Goal: Task Accomplishment & Management: Use online tool/utility

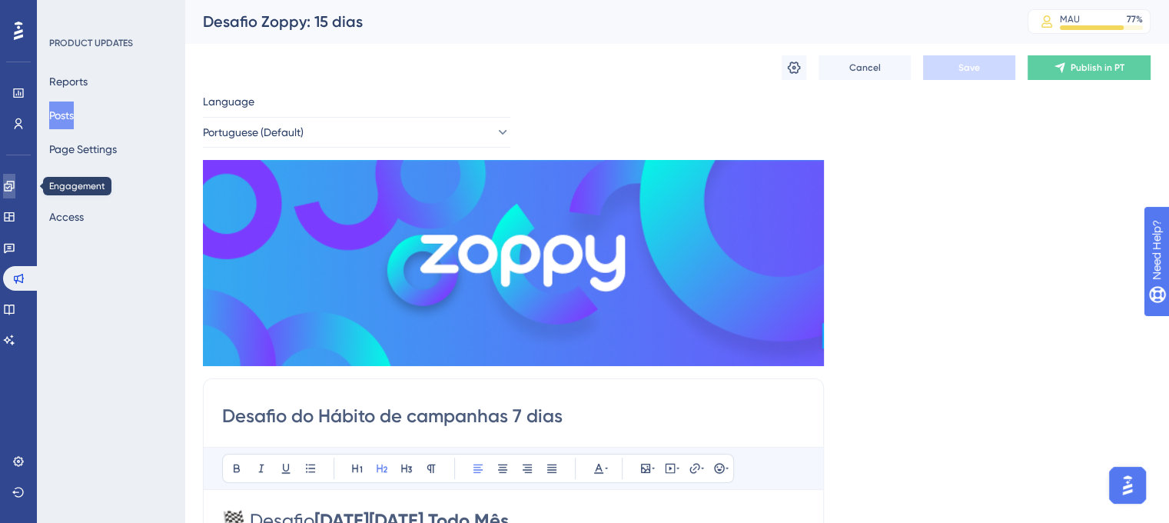
click at [15, 181] on icon at bounding box center [9, 186] width 12 height 12
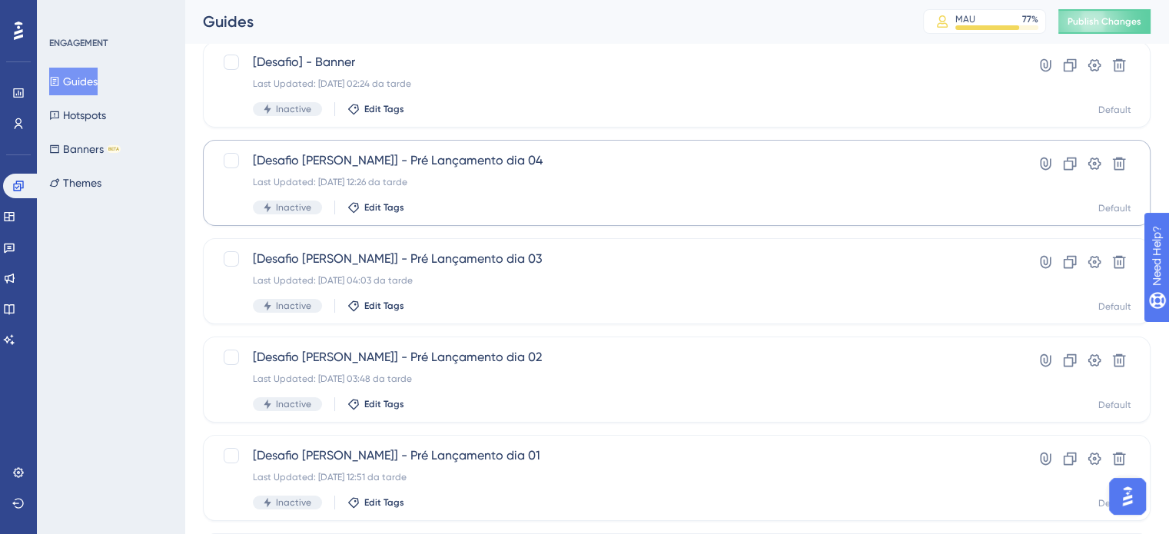
scroll to position [101, 0]
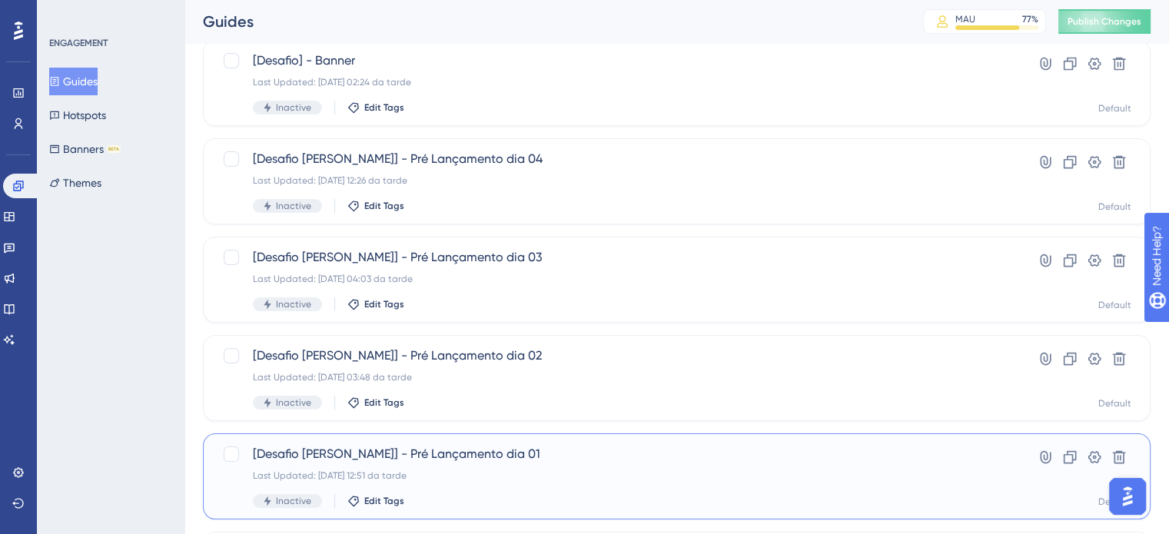
click at [470, 440] on div "[Desafio [PERSON_NAME]] - Pré Lançamento dia 01 Last Updated: [DATE] 12:51 da t…" at bounding box center [676, 476] width 947 height 86
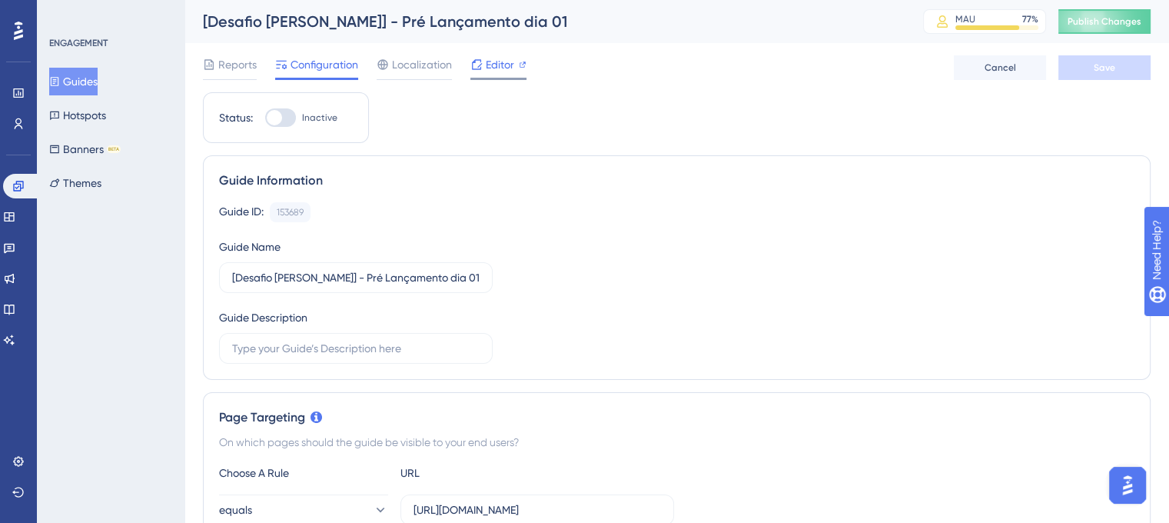
click at [494, 73] on span "Editor" at bounding box center [500, 64] width 28 height 18
click at [15, 284] on link at bounding box center [9, 278] width 12 height 25
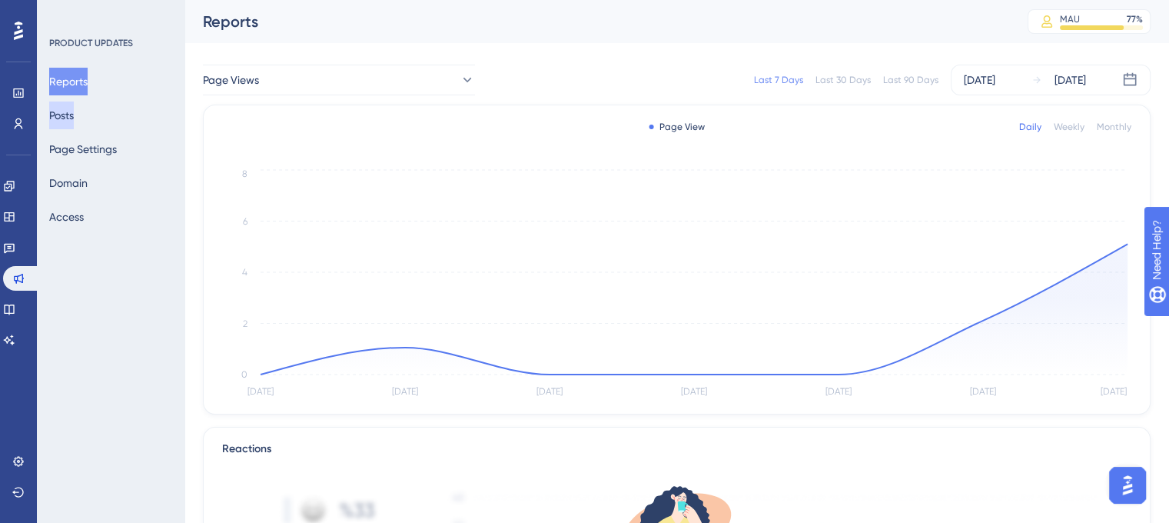
click at [65, 119] on button "Posts" at bounding box center [61, 115] width 25 height 28
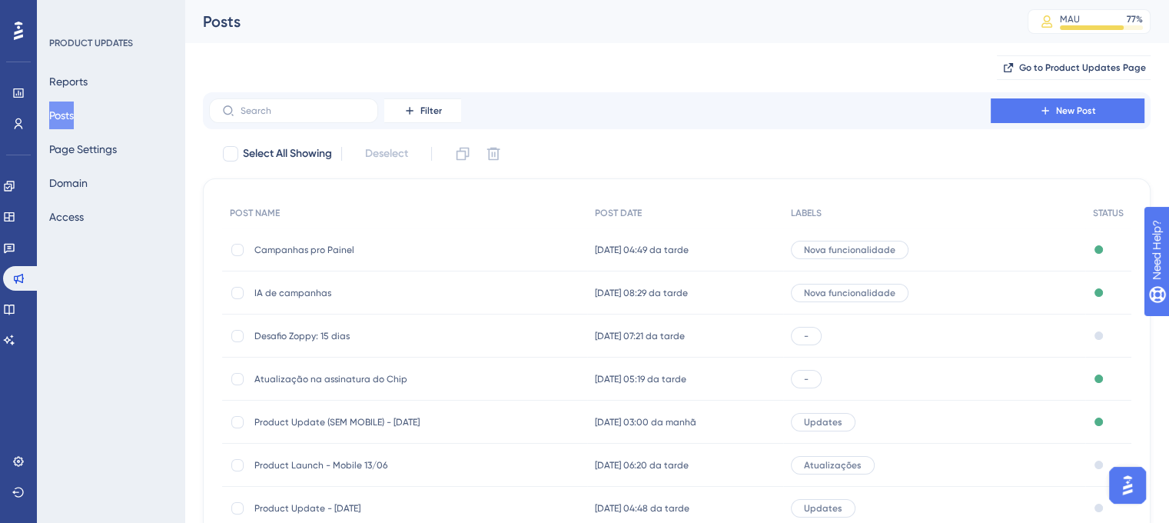
click at [281, 334] on span "Desafio Zoppy: 15 dias" at bounding box center [377, 336] width 246 height 12
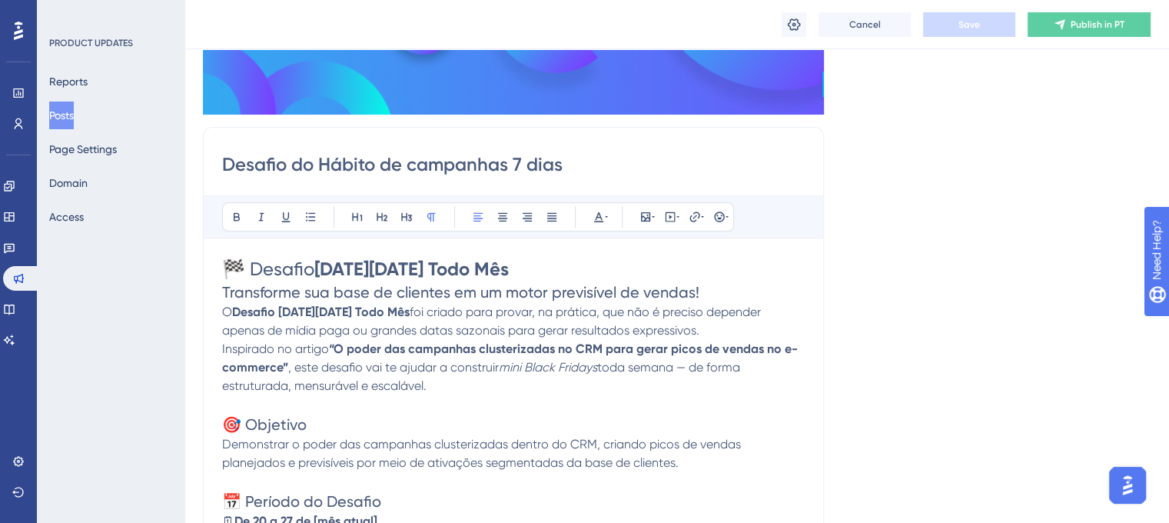
scroll to position [257, 0]
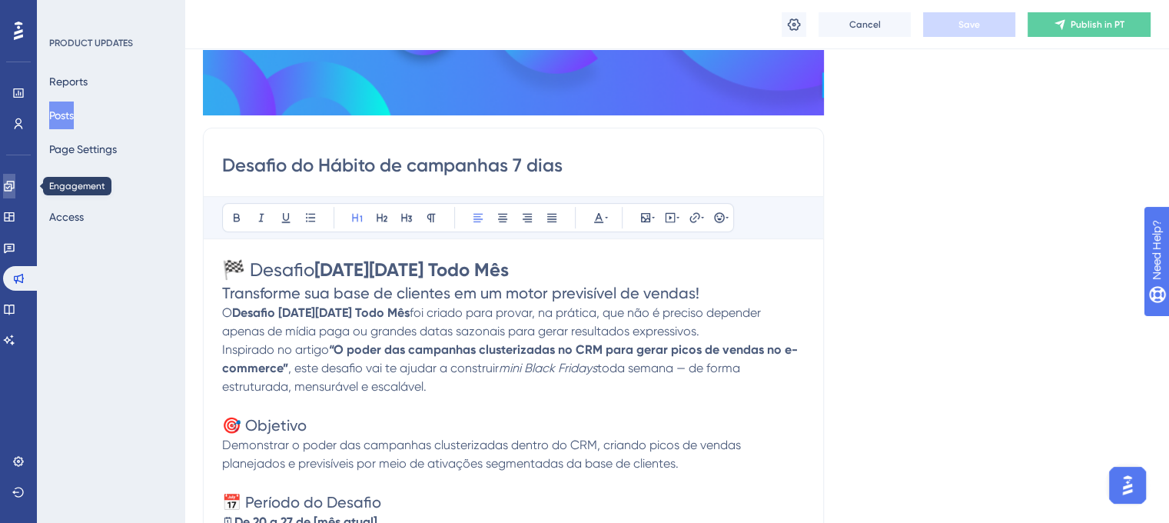
click at [14, 194] on link at bounding box center [9, 186] width 12 height 25
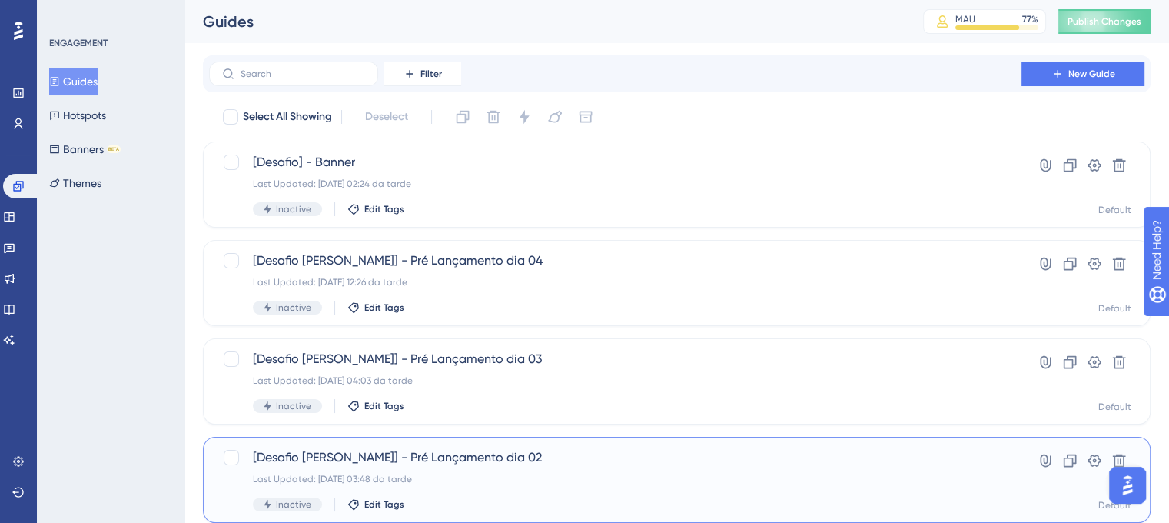
click at [495, 493] on div "[Desafio [PERSON_NAME]] - Pré Lançamento dia 02 Last Updated: [DATE] 03:48 da t…" at bounding box center [615, 479] width 725 height 63
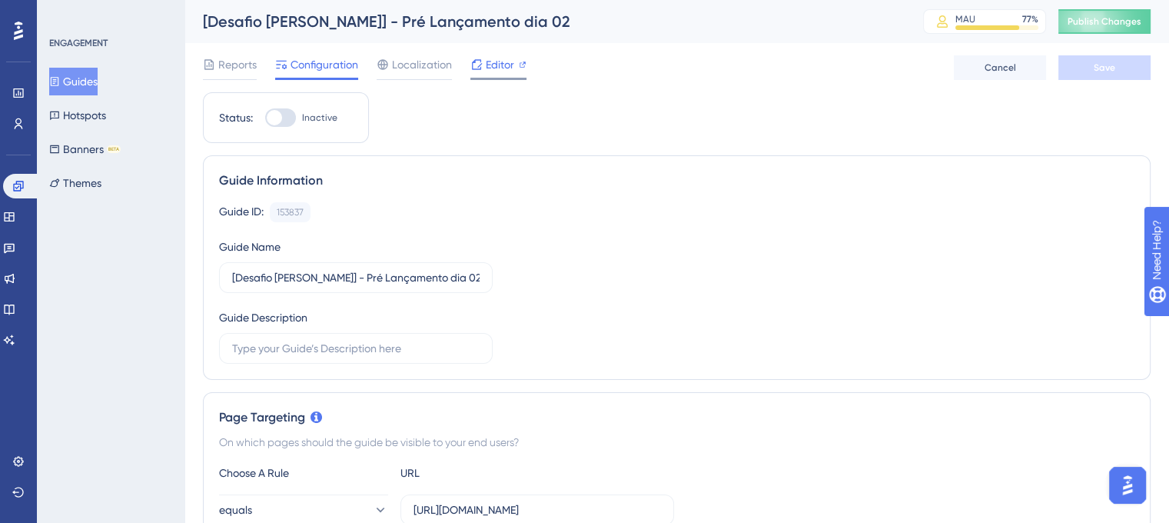
click at [513, 62] on div "Editor" at bounding box center [498, 64] width 56 height 18
click at [90, 70] on button "Guides" at bounding box center [73, 82] width 48 height 28
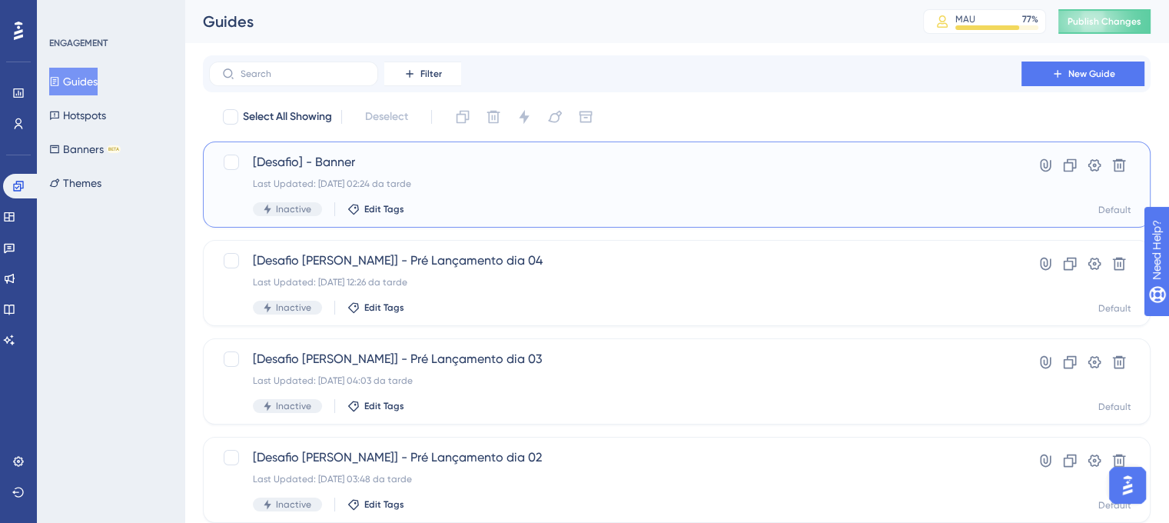
click at [437, 165] on span "[Desafio] - Banner" at bounding box center [615, 162] width 725 height 18
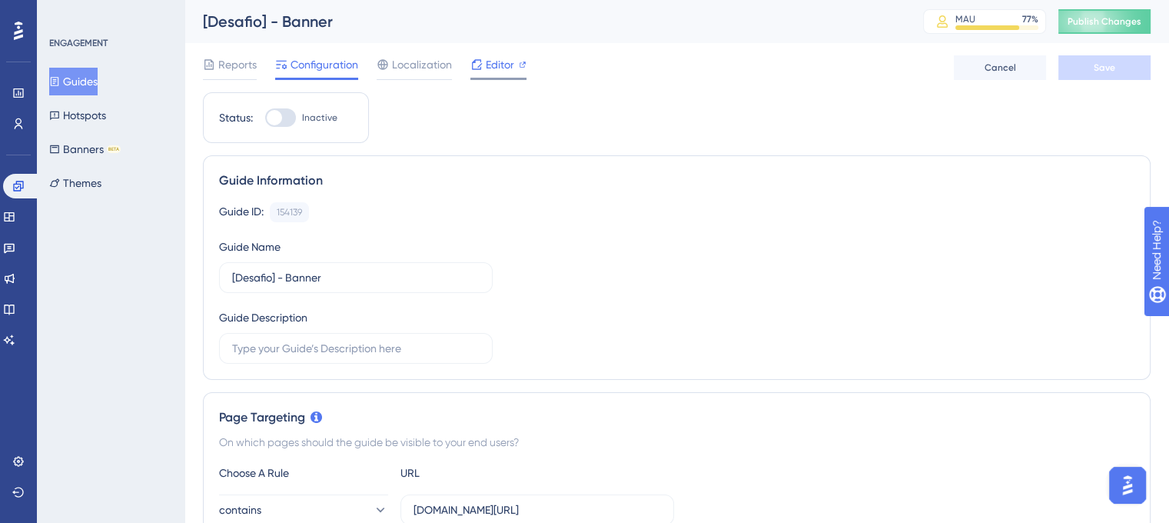
click at [509, 66] on span "Editor" at bounding box center [500, 64] width 28 height 18
